Goal: Task Accomplishment & Management: Complete application form

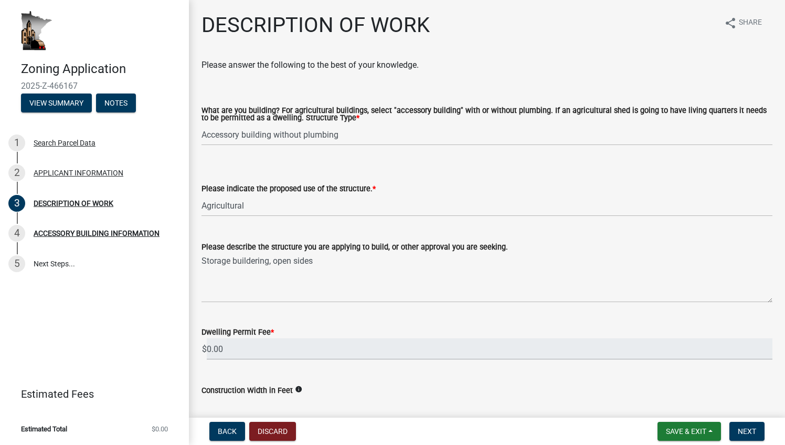
select select "39f6a2ab-0467-4f26-9b22-6b4c409785cf"
select select "8a50126a-ac8f-44d1-8890-2a914b053a60"
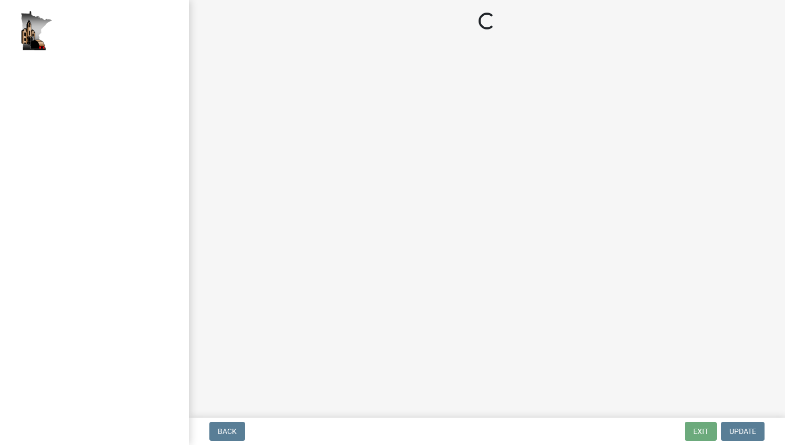
select select "39f6a2ab-0467-4f26-9b22-6b4c409785cf"
select select "8a50126a-ac8f-44d1-8890-2a914b053a60"
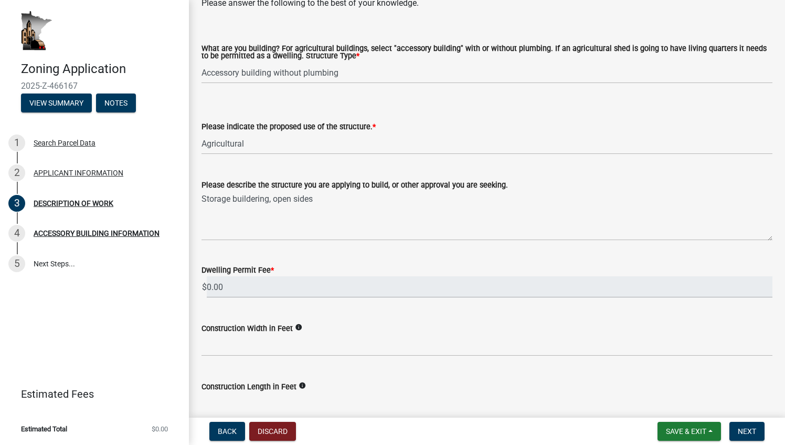
scroll to position [72, 0]
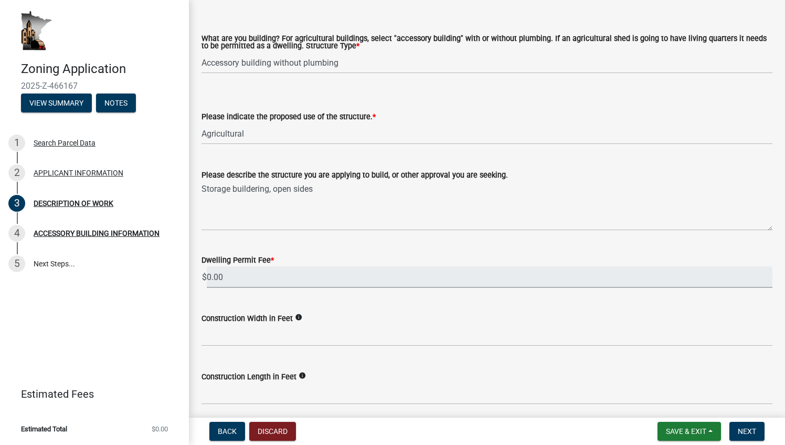
click at [338, 281] on input "0.00" at bounding box center [490, 277] width 566 height 22
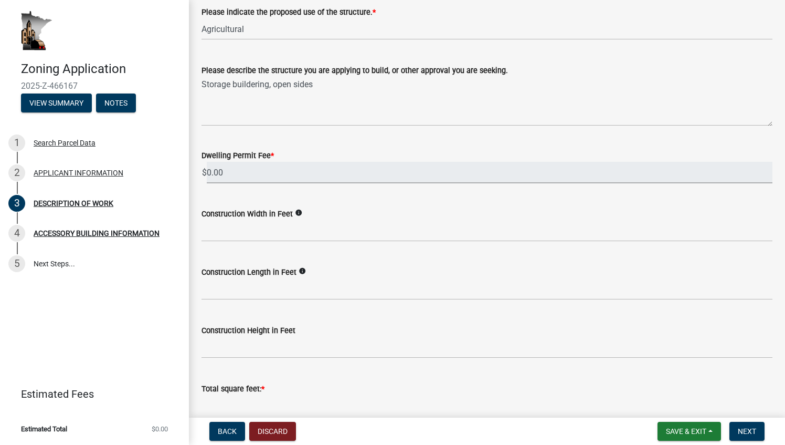
scroll to position [177, 0]
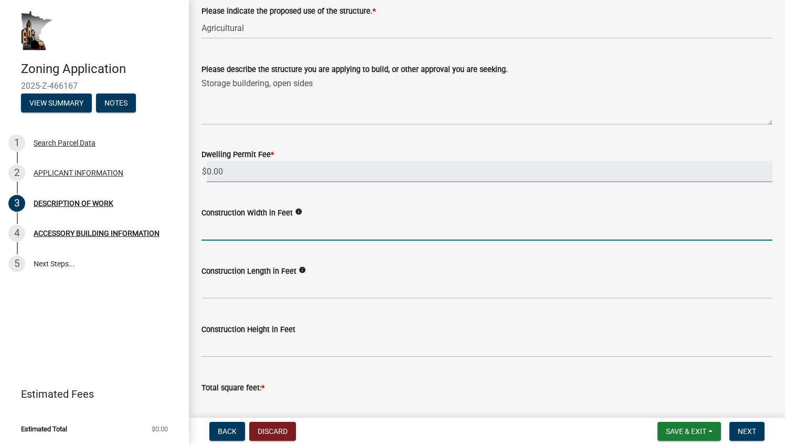
click at [269, 234] on input "text" at bounding box center [487, 230] width 571 height 22
type input "2"
type input "40"
click at [250, 290] on input "text" at bounding box center [487, 288] width 571 height 22
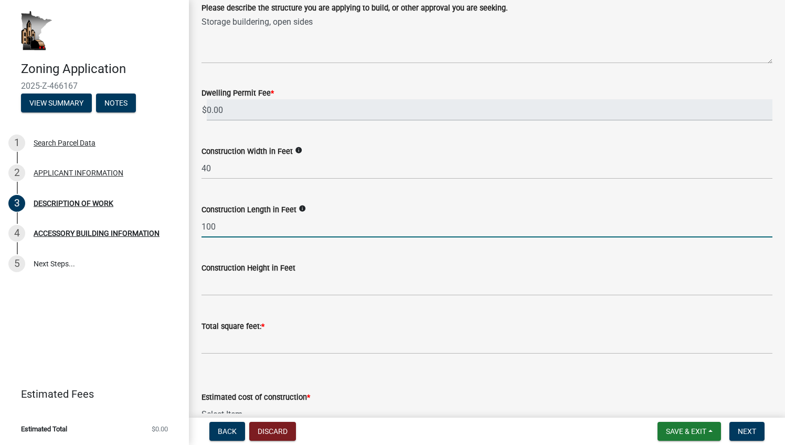
scroll to position [239, 0]
type input "100"
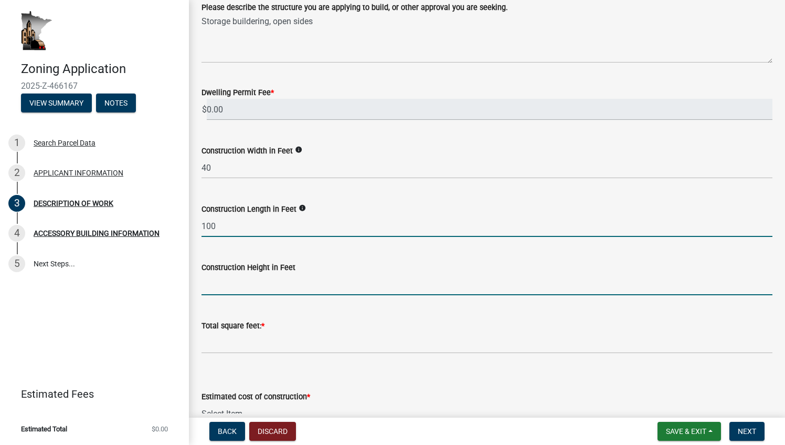
click at [260, 286] on input "text" at bounding box center [487, 285] width 571 height 22
type input "16"
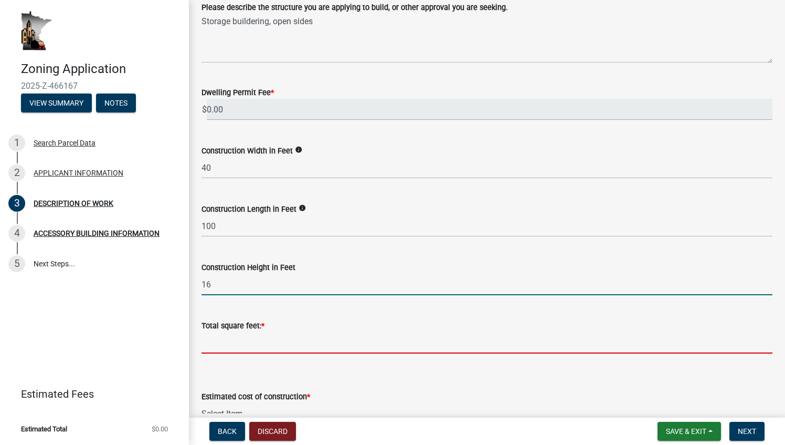
click at [265, 338] on input "text" at bounding box center [487, 343] width 571 height 22
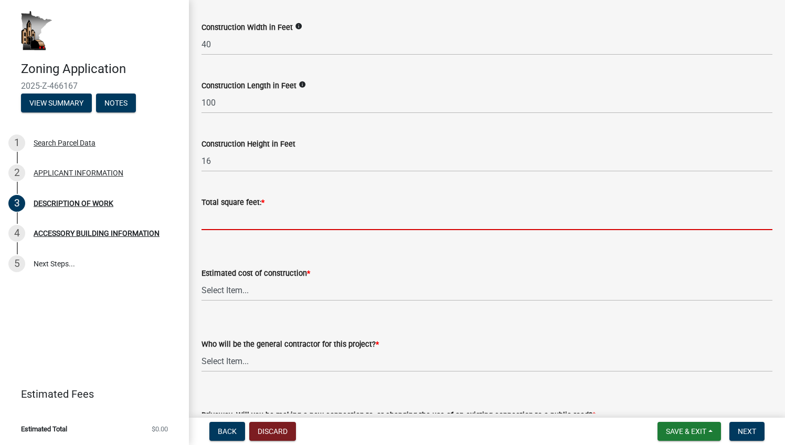
scroll to position [368, 0]
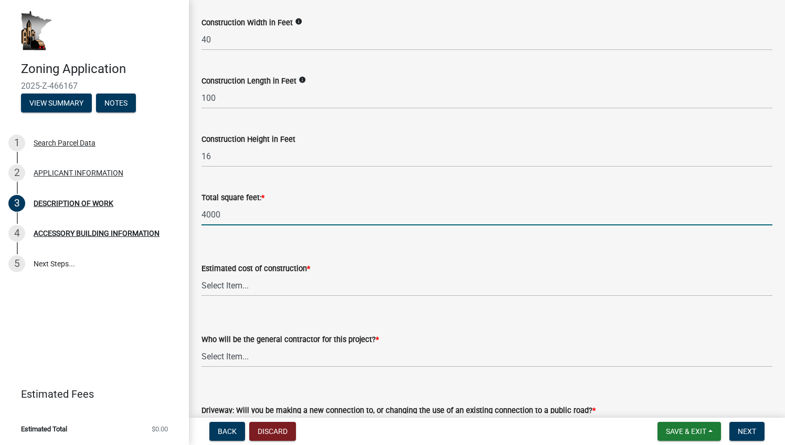
type input "4000"
click at [271, 280] on select "Select Item... $0 - $50,000 $50,001 - $100,000 $101,000 - $150,000 $150,001 or …" at bounding box center [487, 286] width 571 height 22
click at [202, 275] on select "Select Item... $0 - $50,000 $50,001 - $100,000 $101,000 - $150,000 $150,001 or …" at bounding box center [487, 286] width 571 height 22
select select "b77d4c88-b606-4875-889f-ef493ebc67f8"
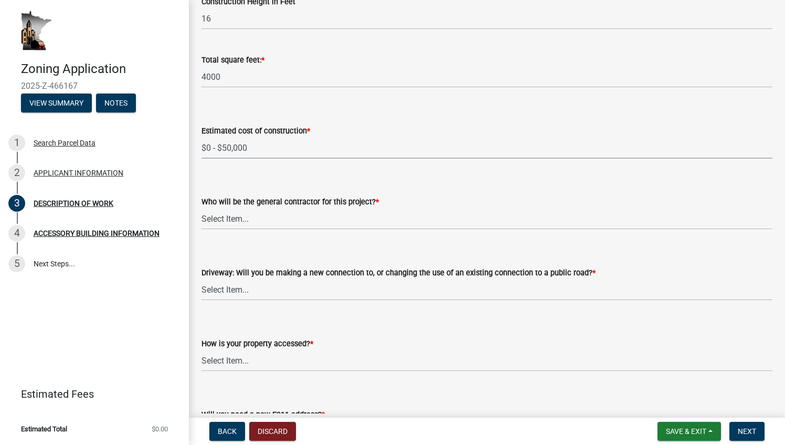
scroll to position [510, 0]
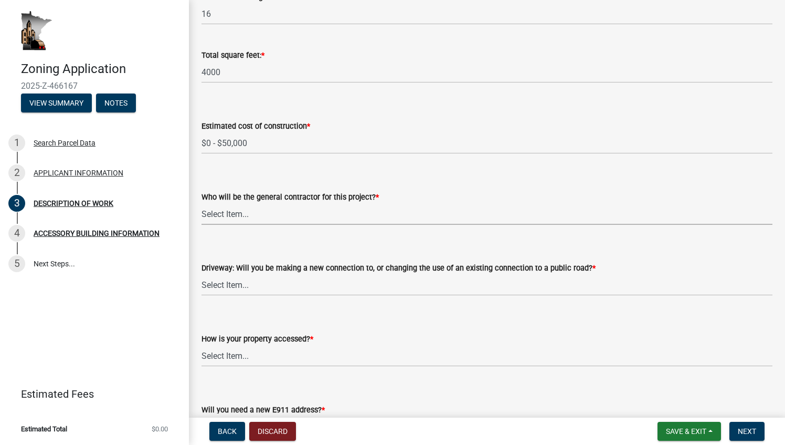
click at [261, 216] on select "Select Item... Myself Other" at bounding box center [487, 214] width 571 height 22
click at [202, 203] on select "Select Item... Myself Other" at bounding box center [487, 214] width 571 height 22
select select "07ce3bd5-44c8-48c7-a7da-ecbfde3ea753"
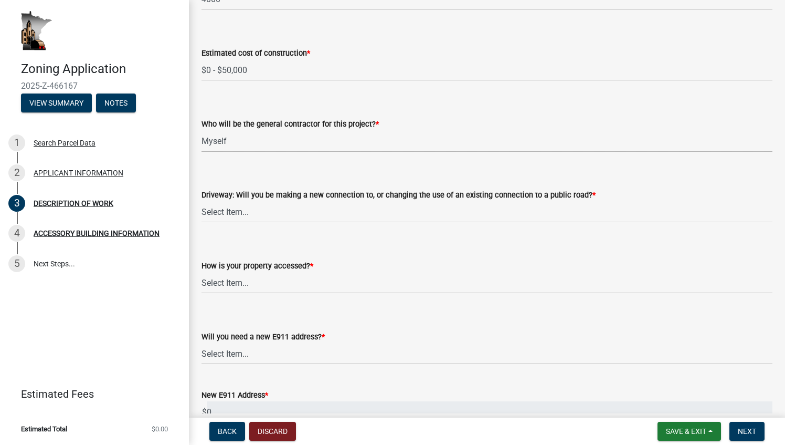
scroll to position [585, 0]
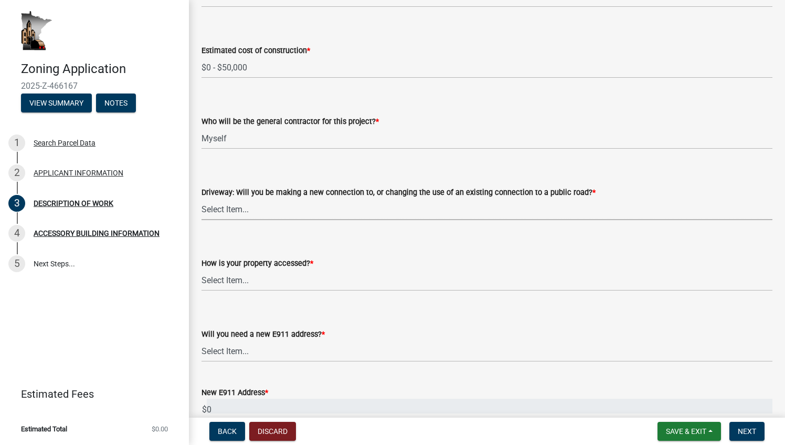
click at [302, 209] on select "Select Item... I am installing a new driveway access to a public road I am chan…" at bounding box center [487, 209] width 571 height 22
click at [202, 198] on select "Select Item... I am installing a new driveway access to a public road I am chan…" at bounding box center [487, 209] width 571 height 22
select select "865858fb-cec4-4771-ade1-629df977e661"
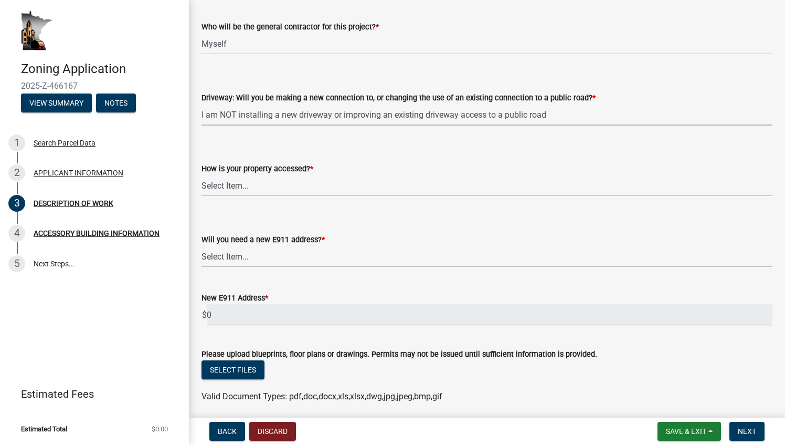
scroll to position [720, 0]
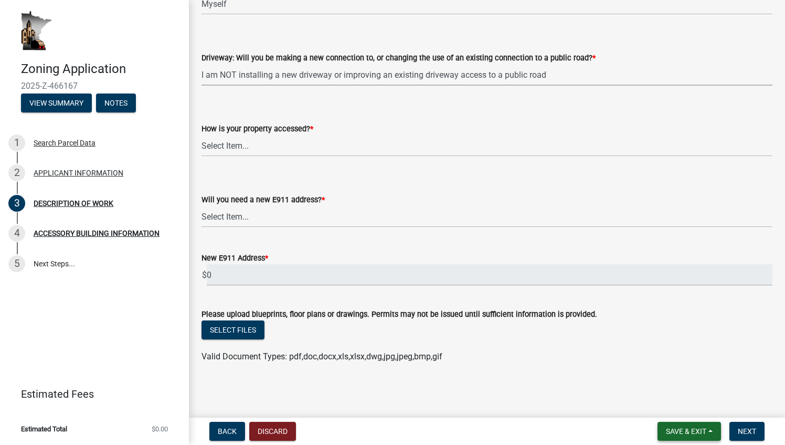
click at [678, 430] on span "Save & Exit" at bounding box center [686, 431] width 40 height 8
click at [668, 376] on button "Save" at bounding box center [679, 378] width 84 height 25
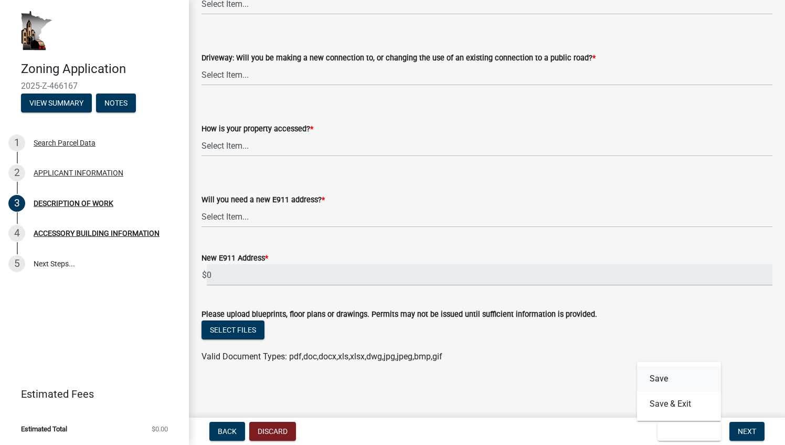
scroll to position [0, 0]
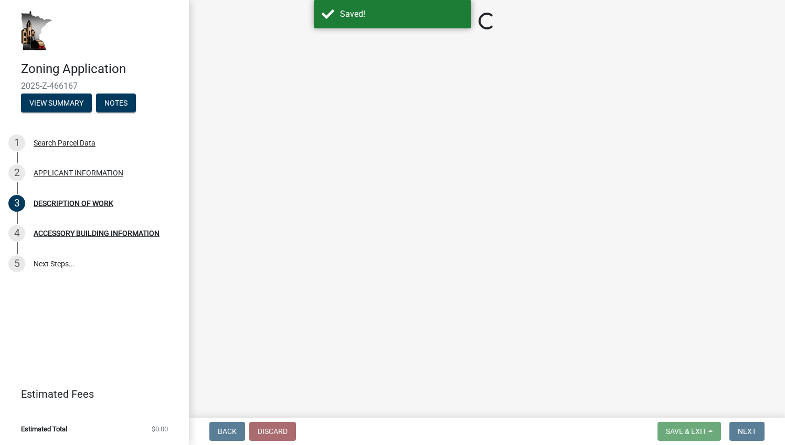
select select "39f6a2ab-0467-4f26-9b22-6b4c409785cf"
select select "8a50126a-ac8f-44d1-8890-2a914b053a60"
select select "b77d4c88-b606-4875-889f-ef493ebc67f8"
select select "07ce3bd5-44c8-48c7-a7da-ecbfde3ea753"
select select "865858fb-cec4-4771-ade1-629df977e661"
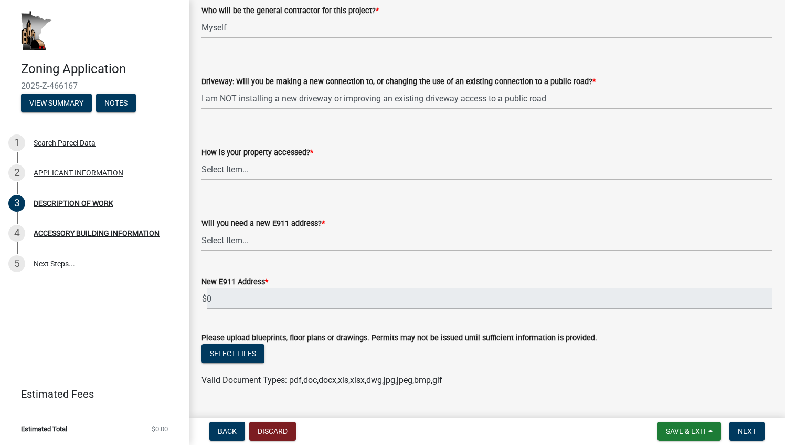
scroll to position [720, 0]
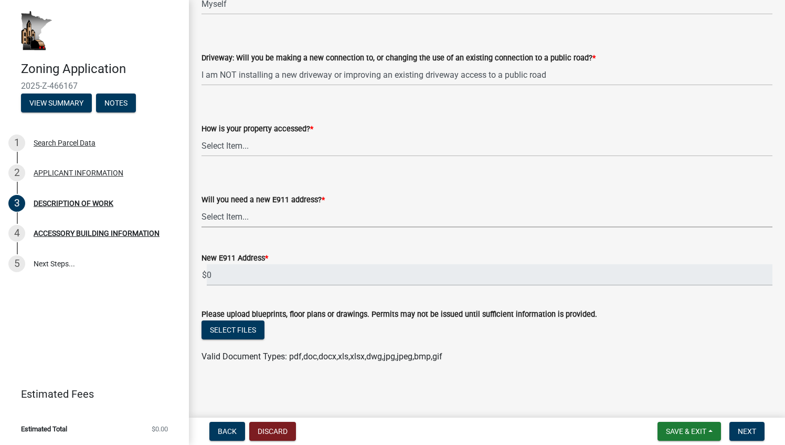
click at [281, 214] on select "Select Item... Yes No" at bounding box center [487, 217] width 571 height 22
click at [202, 227] on select "Select Item... Yes No" at bounding box center [487, 217] width 571 height 22
select select "79149638-379e-4eb8-8707-a078303474c9"
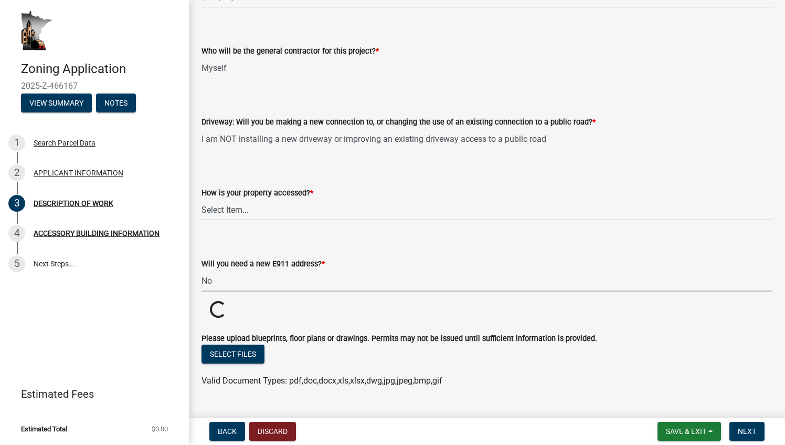
scroll to position [680, 0]
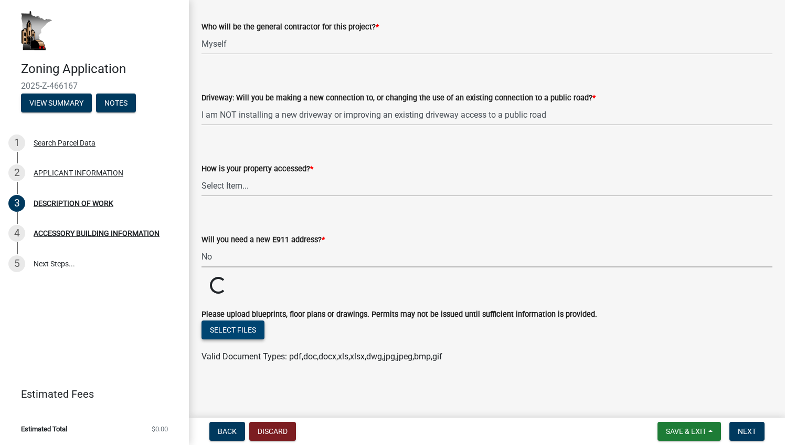
click at [227, 330] on button "Select files" at bounding box center [233, 329] width 63 height 19
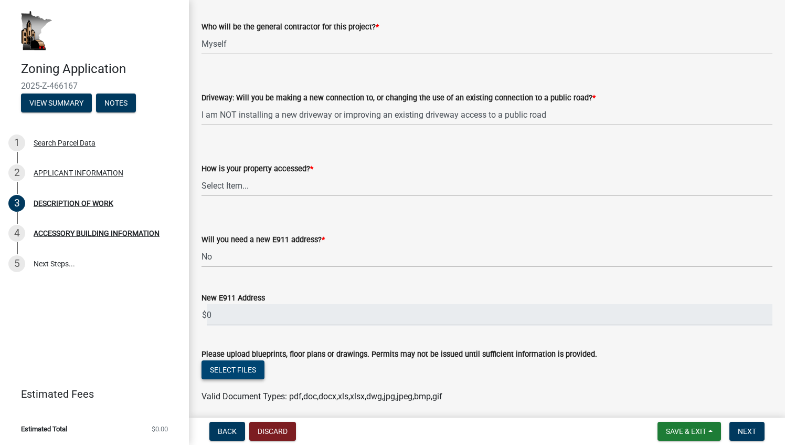
scroll to position [720, 0]
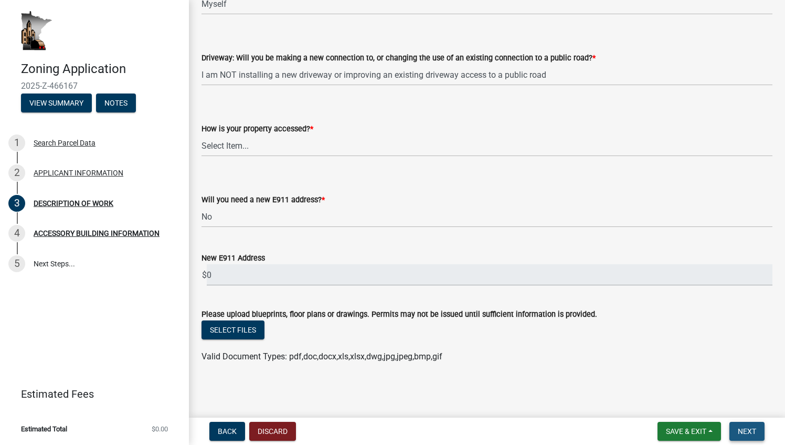
click at [747, 434] on span "Next" at bounding box center [747, 431] width 18 height 8
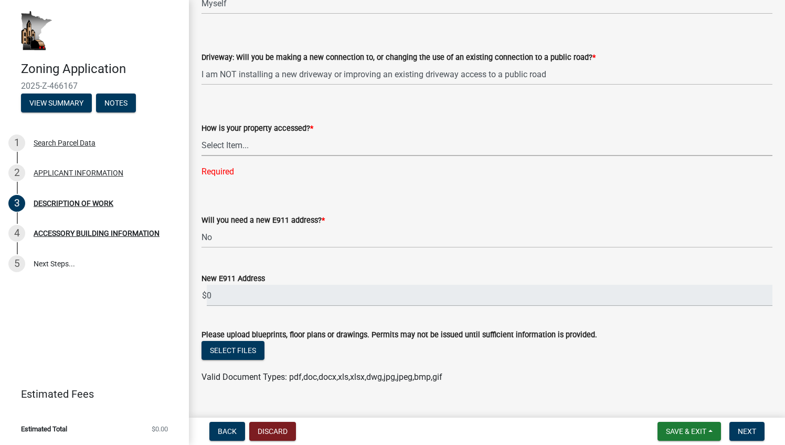
click at [245, 152] on select "Select Item... Access is off a state highway Access is off a county road Access…" at bounding box center [487, 145] width 571 height 22
click at [202, 135] on select "Select Item... Access is off a state highway Access is off a county road Access…" at bounding box center [487, 145] width 571 height 22
select select "c0af4bca-2ac9-43a4-954a-b6dfd2bb8fae"
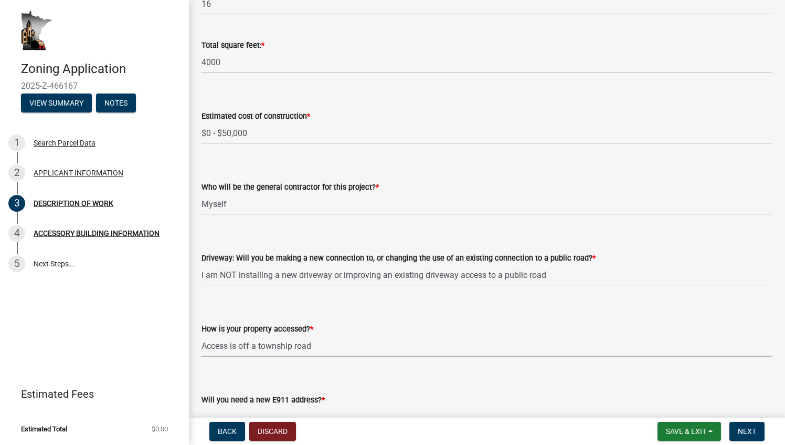
scroll to position [542, 0]
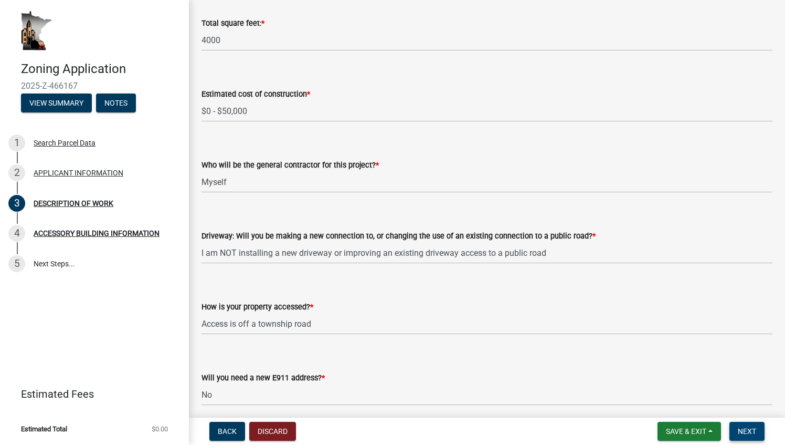
click at [741, 439] on button "Next" at bounding box center [747, 431] width 35 height 19
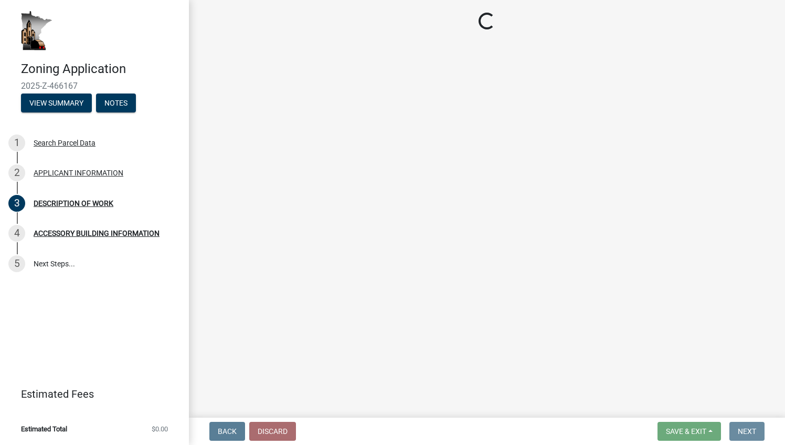
scroll to position [0, 0]
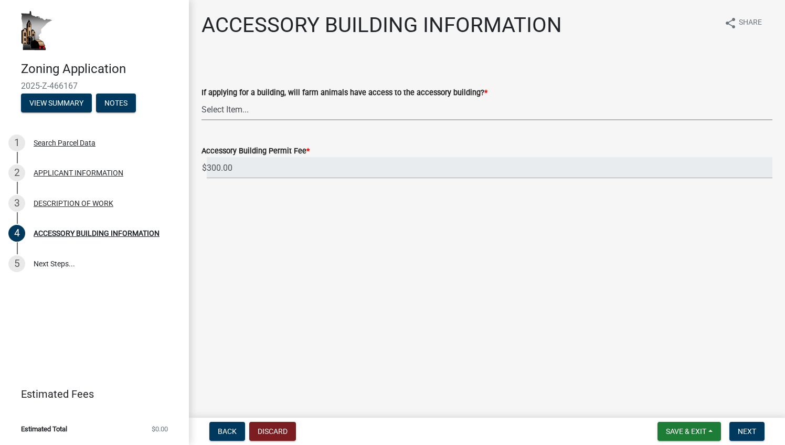
click at [352, 103] on select "Select Item... Yes No" at bounding box center [487, 110] width 571 height 22
click at [202, 99] on select "Select Item... Yes No" at bounding box center [487, 110] width 571 height 22
click at [274, 133] on div "Accessory Building Permit Fee * $ 300.00" at bounding box center [487, 154] width 571 height 49
click at [275, 113] on select "Select Item... Yes No" at bounding box center [487, 110] width 571 height 22
click at [202, 99] on select "Select Item... Yes No" at bounding box center [487, 110] width 571 height 22
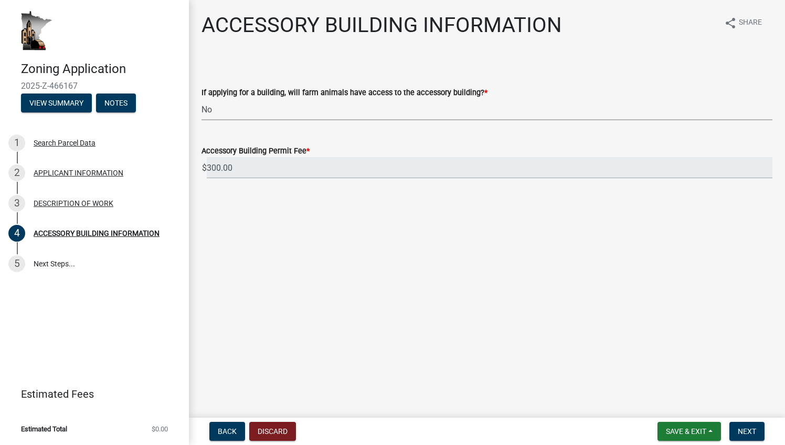
select select "88703b1b-78c7-4d2b-862c-09a913535c10"
click at [310, 127] on wm-data-entity-input "If applying for a building, will farm animals have access to the accessory buil…" at bounding box center [487, 94] width 571 height 71
click at [672, 433] on span "Save & Exit" at bounding box center [686, 431] width 40 height 8
click at [658, 379] on button "Save" at bounding box center [679, 378] width 84 height 25
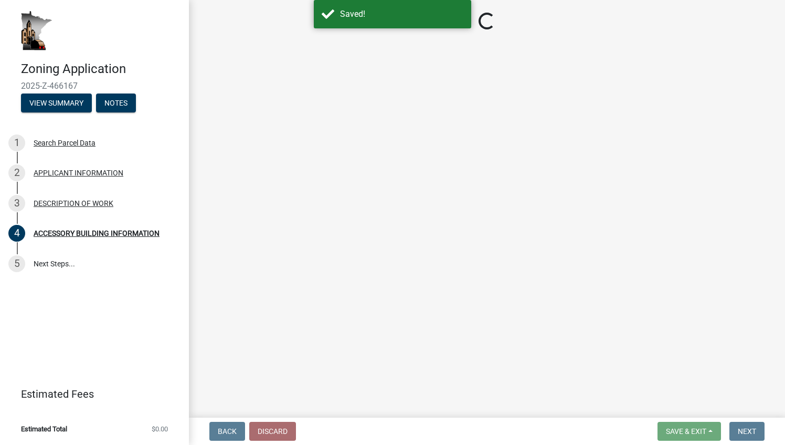
select select "88703b1b-78c7-4d2b-862c-09a913535c10"
